Goal: Task Accomplishment & Management: Manage account settings

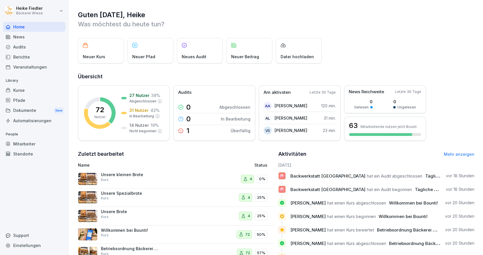
click at [24, 145] on div "Mitarbeiter" at bounding box center [34, 144] width 63 height 10
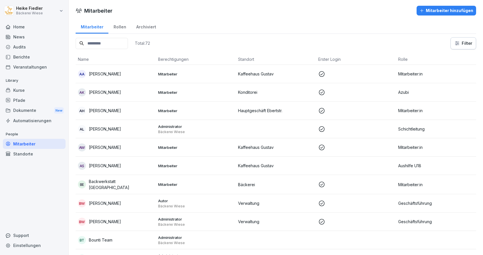
click at [433, 12] on div "Mitarbeiter hinzufügen" at bounding box center [446, 10] width 54 height 6
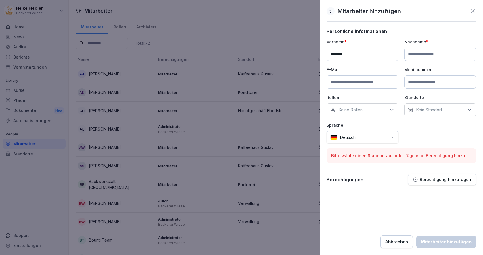
type input "*******"
type input "*****"
click at [361, 82] on input at bounding box center [362, 82] width 72 height 13
type input "**********"
click at [417, 78] on input at bounding box center [440, 82] width 72 height 13
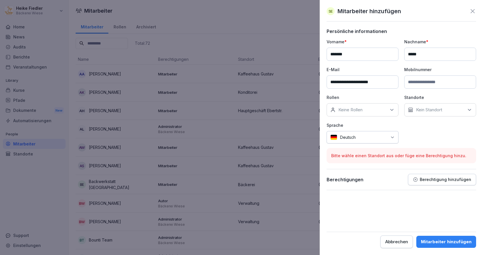
click at [349, 109] on p "Keine Rollen" at bounding box center [350, 110] width 24 height 6
click at [334, 136] on button "Aushilfe U18" at bounding box center [332, 136] width 5 height 5
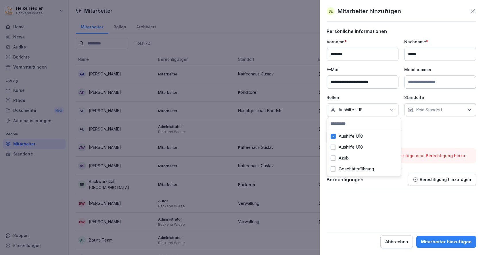
click at [442, 131] on div "**********" at bounding box center [400, 91] width 149 height 105
click at [449, 111] on div "Kein Standort" at bounding box center [440, 109] width 72 height 13
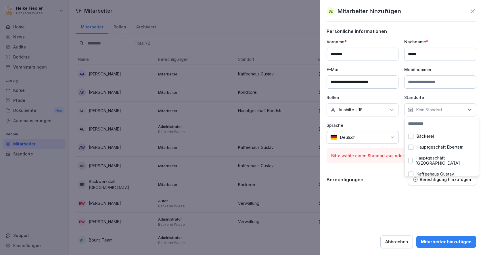
click at [413, 147] on button "Hauptgeschäft Ebertstr." at bounding box center [410, 147] width 5 height 5
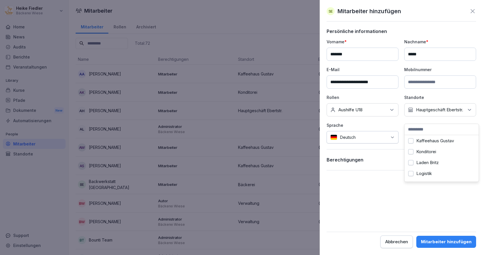
scroll to position [29, 0]
click at [411, 151] on button "Kaffeehaus Gustav" at bounding box center [410, 151] width 5 height 5
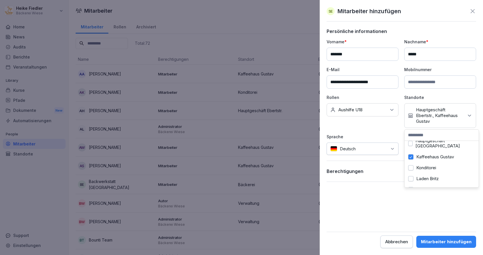
click at [401, 204] on form "**********" at bounding box center [400, 138] width 149 height 220
click at [454, 242] on div "Mitarbeiter hinzufügen" at bounding box center [446, 242] width 51 height 6
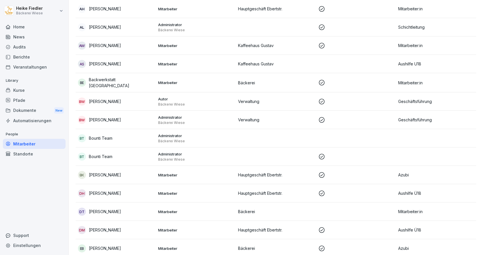
scroll to position [0, 0]
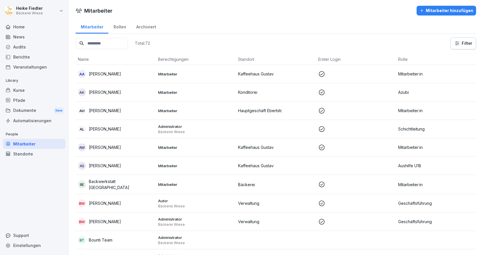
click at [19, 92] on div "Kurse" at bounding box center [34, 90] width 63 height 10
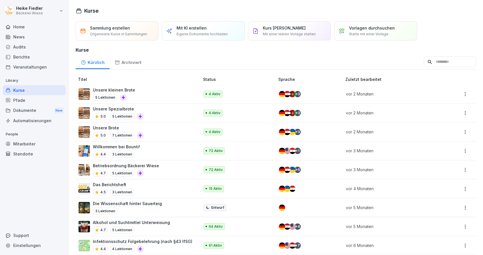
click at [23, 99] on div "Pfade" at bounding box center [34, 100] width 63 height 10
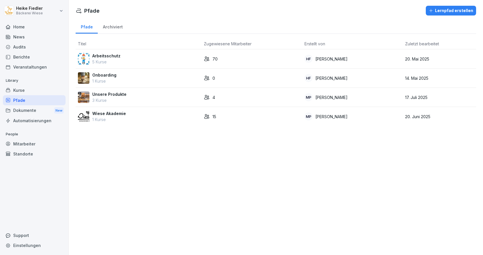
click at [251, 60] on div "70" at bounding box center [252, 59] width 96 height 6
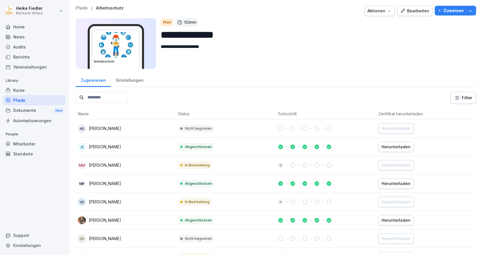
click at [417, 10] on div "Bearbeiten" at bounding box center [414, 11] width 29 height 6
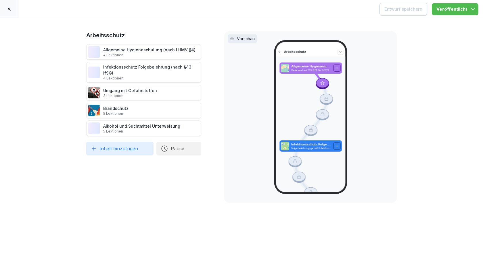
click at [8, 7] on icon at bounding box center [9, 9] width 5 height 5
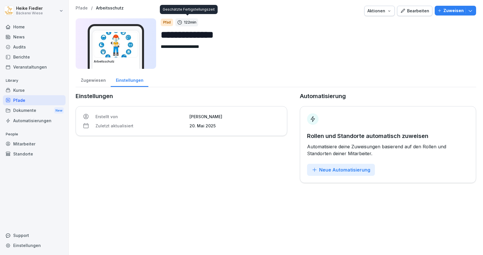
click at [449, 11] on p "Zuweisen" at bounding box center [453, 10] width 20 height 6
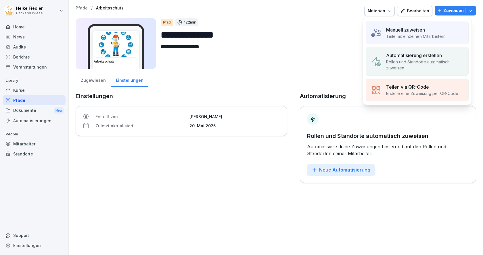
click at [426, 30] on div "Manuell zuweisen" at bounding box center [415, 29] width 59 height 7
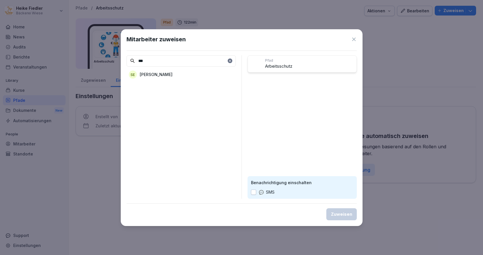
type input "***"
click at [161, 74] on p "[PERSON_NAME]" at bounding box center [156, 75] width 33 height 6
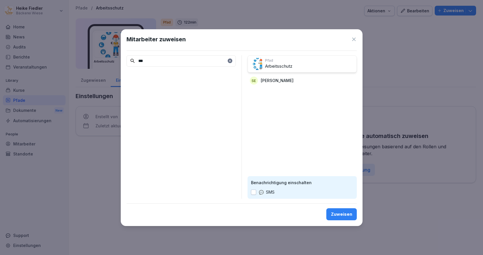
click at [347, 214] on div "Zuweisen" at bounding box center [341, 214] width 21 height 6
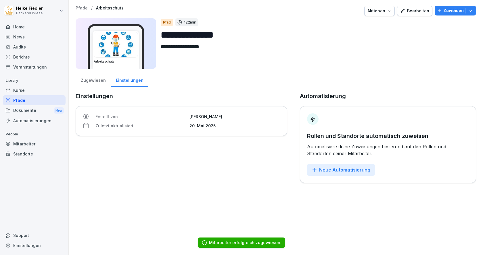
click at [18, 92] on div "Kurse" at bounding box center [34, 90] width 63 height 10
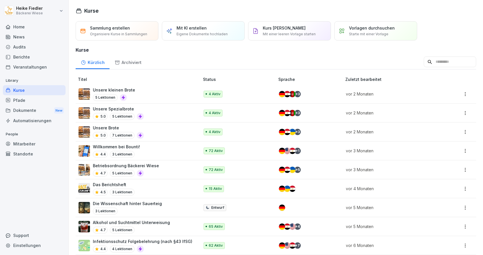
click at [156, 153] on div "Willkommen bei Bounti! 4.4 3 Lektionen" at bounding box center [135, 151] width 115 height 14
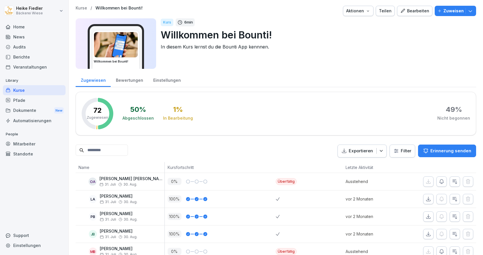
click at [448, 10] on p "Zuweisen" at bounding box center [453, 11] width 20 height 6
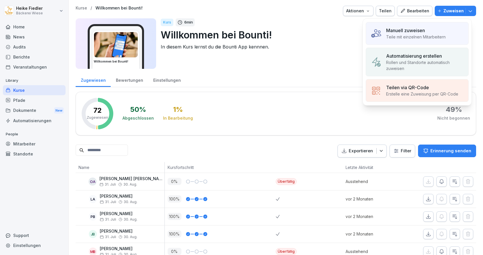
click at [399, 35] on p "Teile mit einzelnen Mitarbeitern" at bounding box center [415, 37] width 59 height 6
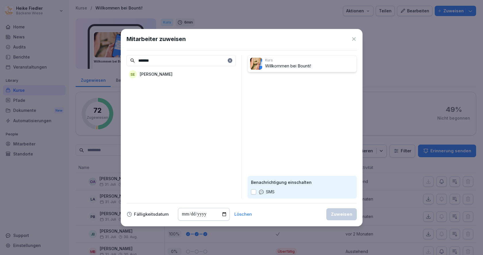
type input "*******"
click at [162, 72] on p "[PERSON_NAME]" at bounding box center [156, 74] width 33 height 6
click at [349, 217] on div "Zuweisen" at bounding box center [341, 214] width 21 height 6
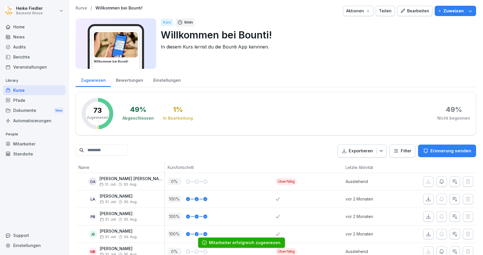
click at [82, 8] on p "Kurse" at bounding box center [81, 8] width 11 height 5
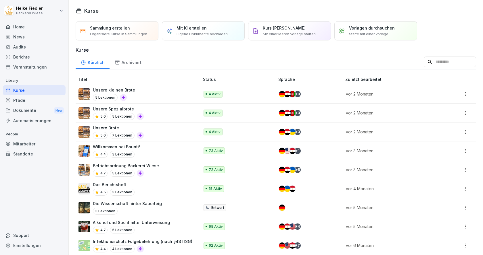
click at [154, 170] on div "Betriebsordnung Bäckerei Wiese 4.7 5 Lektionen" at bounding box center [126, 170] width 66 height 14
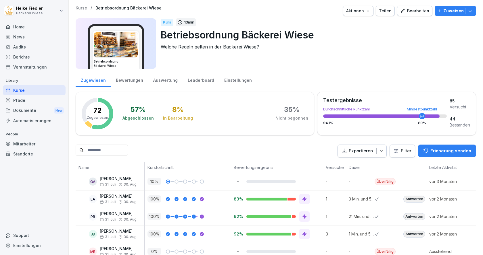
click at [446, 11] on p "Zuweisen" at bounding box center [453, 11] width 20 height 6
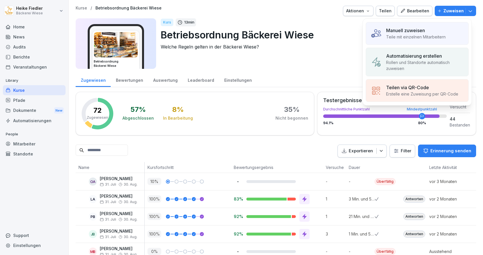
click at [397, 29] on p "Manuell zuweisen" at bounding box center [405, 30] width 39 height 7
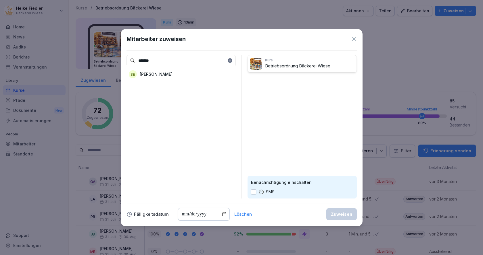
type input "*******"
click at [193, 74] on div "SE Salimah Eisay" at bounding box center [180, 74] width 109 height 10
click at [347, 214] on div "Zuweisen" at bounding box center [341, 214] width 21 height 6
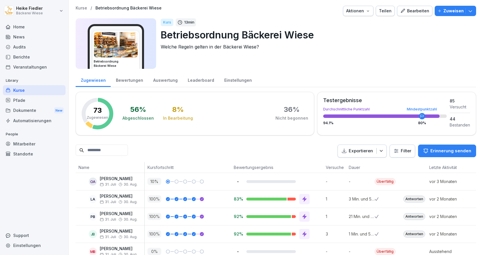
click at [364, 64] on div "Kurs 13 min Betriebsordnung Bäckerei Wiese Welche Regeln gelten in der Bäckerei…" at bounding box center [316, 43] width 311 height 51
